Goal: Task Accomplishment & Management: Manage account settings

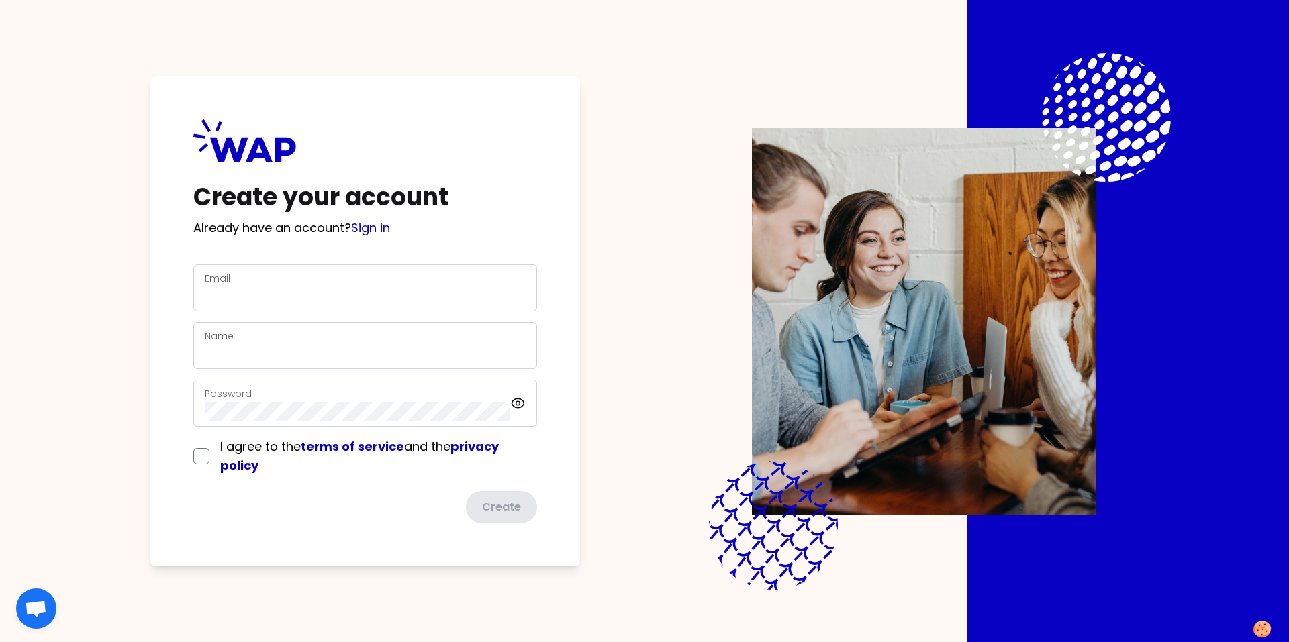
click at [375, 229] on link "Sign in" at bounding box center [370, 227] width 39 height 17
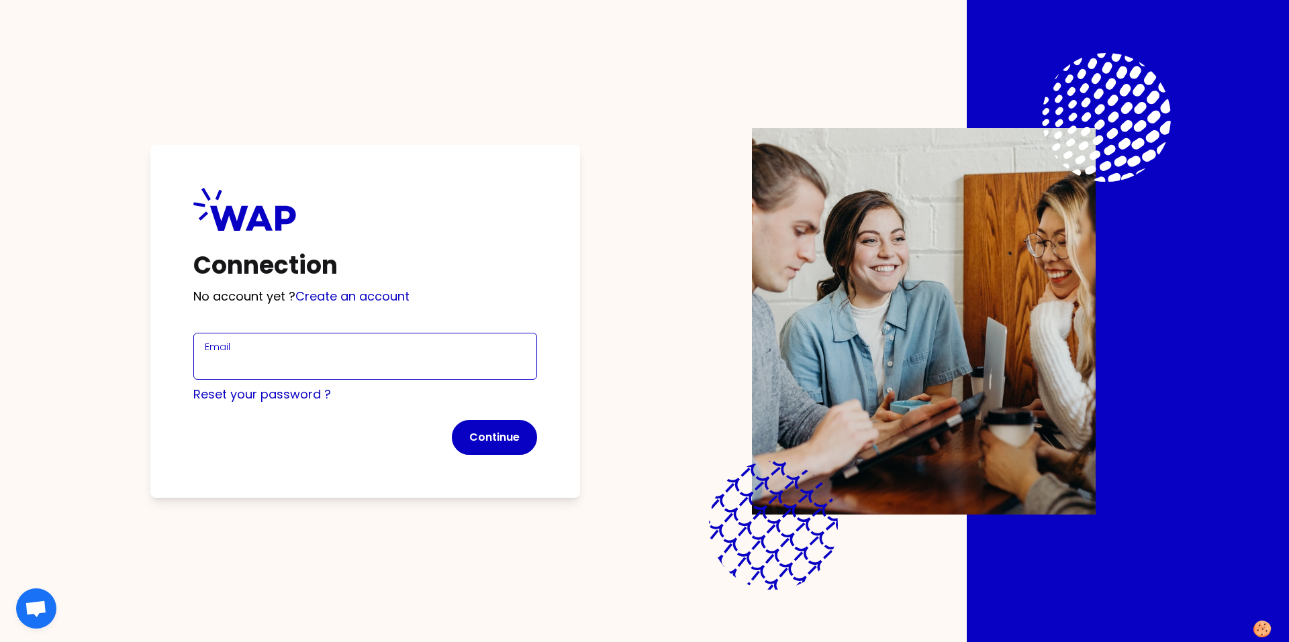
click at [295, 359] on input "Email" at bounding box center [365, 364] width 321 height 19
type input "[EMAIL_ADDRESS][DOMAIN_NAME]"
click at [477, 442] on button "Continue" at bounding box center [494, 437] width 85 height 35
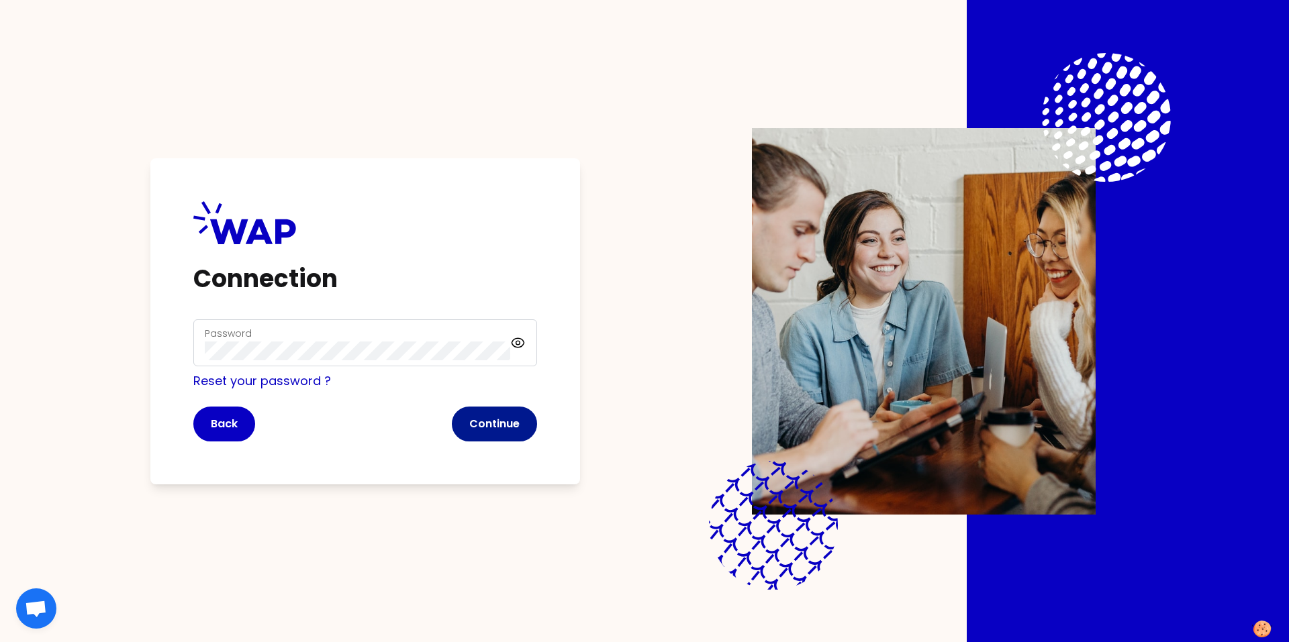
click at [508, 426] on button "Continue" at bounding box center [494, 424] width 85 height 35
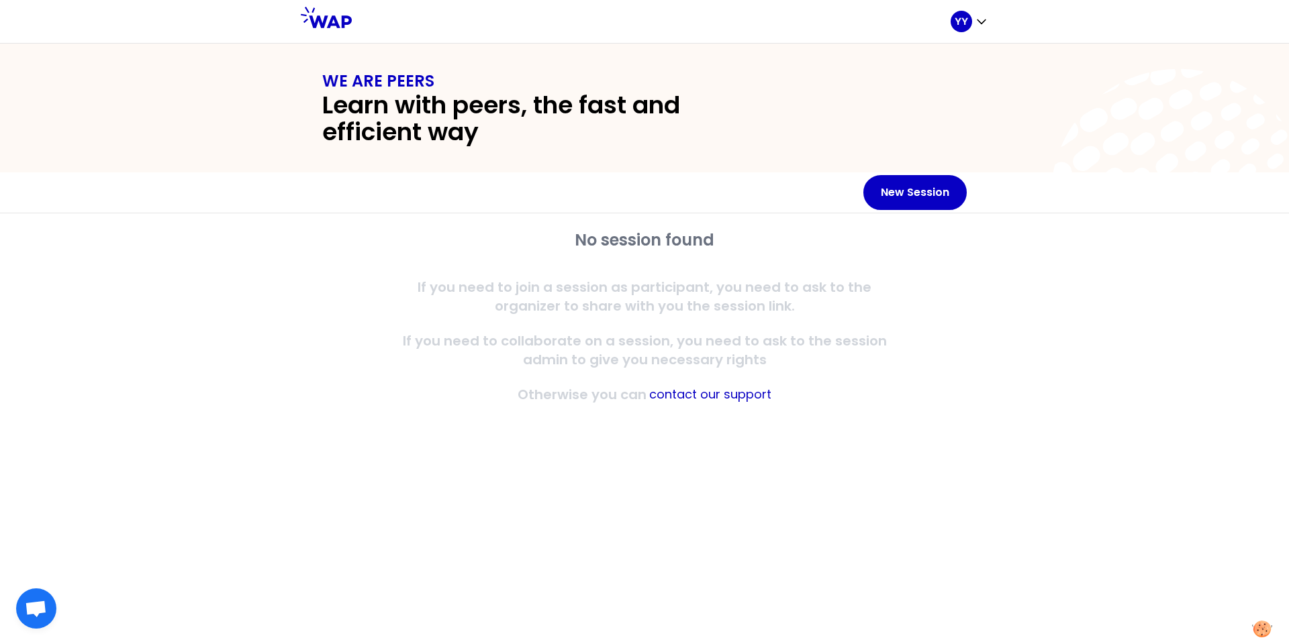
click at [904, 316] on div "No session found If you need to join a session as participant, you need to ask …" at bounding box center [644, 317] width 644 height 175
